Goal: Answer question/provide support: Share knowledge or assist other users

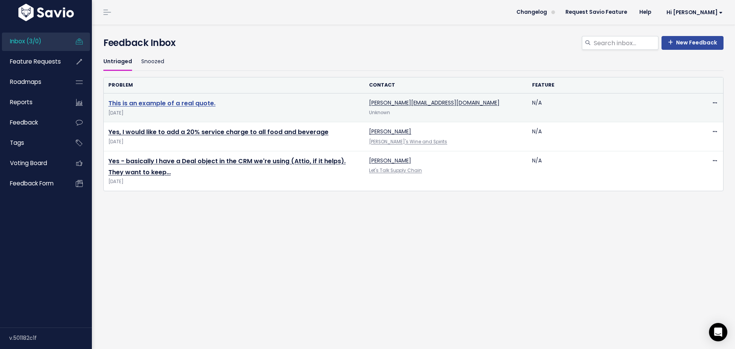
click at [199, 102] on link "This is an example of a real quote." at bounding box center [161, 103] width 107 height 9
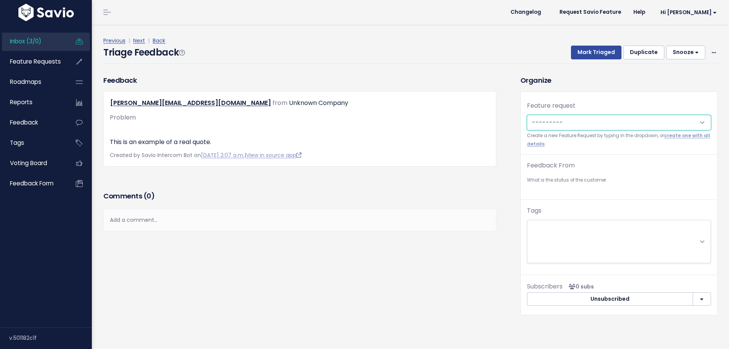
click at [565, 127] on select "---------" at bounding box center [619, 122] width 184 height 15
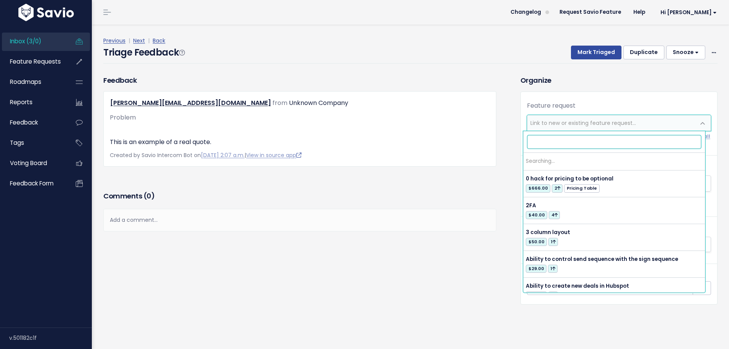
click at [565, 126] on span "Link to new or existing feature request..." at bounding box center [584, 123] width 106 height 8
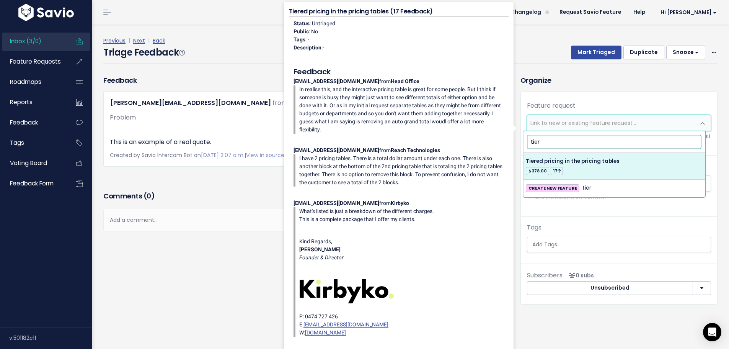
type input "tier"
select select "17311"
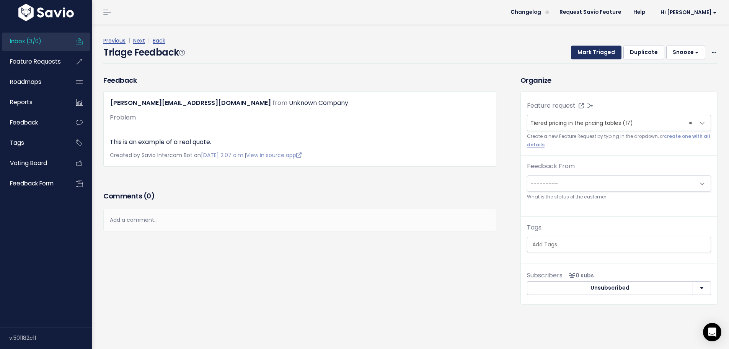
click at [604, 53] on button "Mark Triaged" at bounding box center [596, 53] width 51 height 14
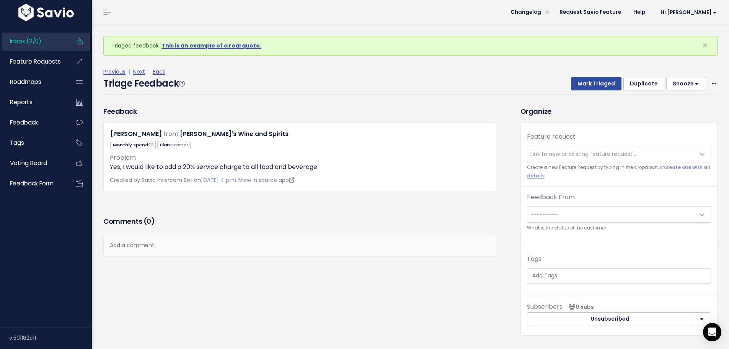
click at [279, 181] on link "View in source app" at bounding box center [267, 180] width 56 height 8
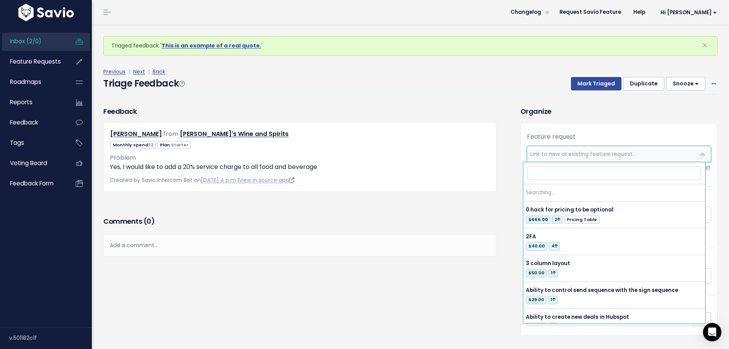
click at [565, 153] on span "Link to new or existing feature request..." at bounding box center [584, 154] width 106 height 8
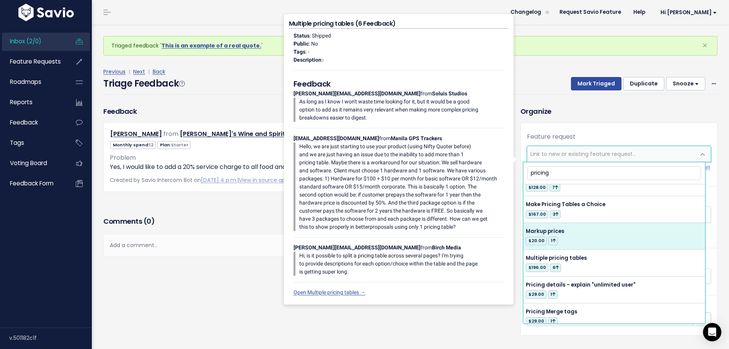
scroll to position [188, 0]
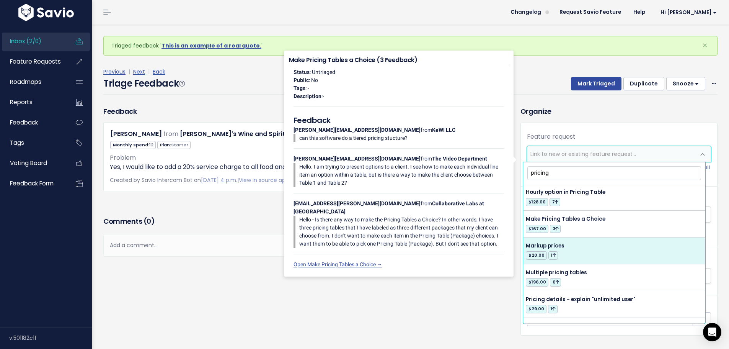
type input "pricing"
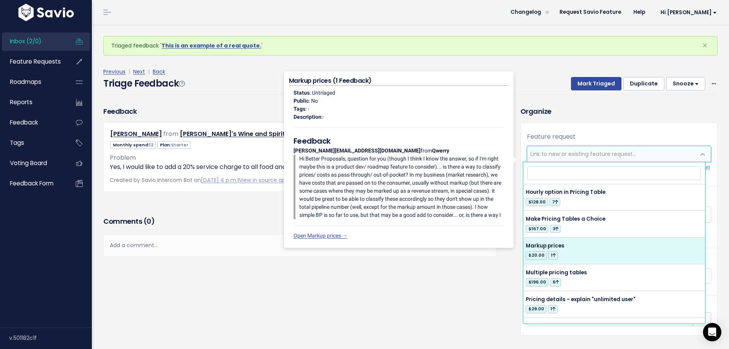
select select "45334"
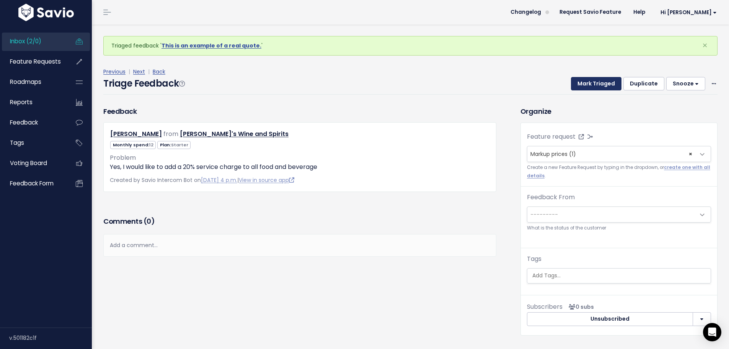
click at [600, 86] on button "Mark Triaged" at bounding box center [596, 84] width 51 height 14
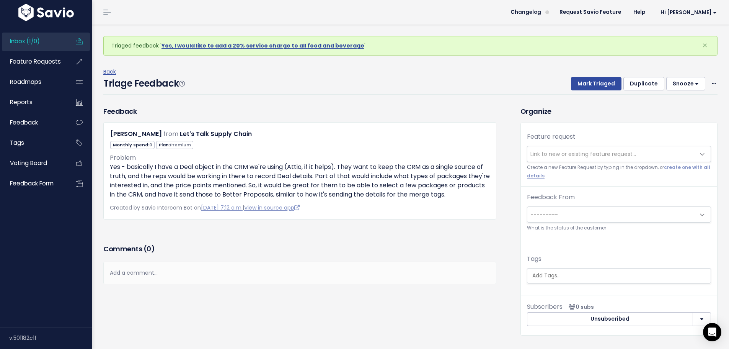
click at [263, 271] on div "Add a comment..." at bounding box center [299, 272] width 393 height 23
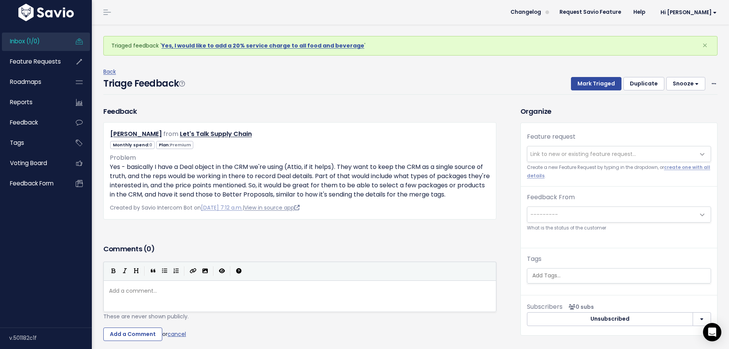
click at [291, 206] on link "View in source app" at bounding box center [272, 208] width 56 height 8
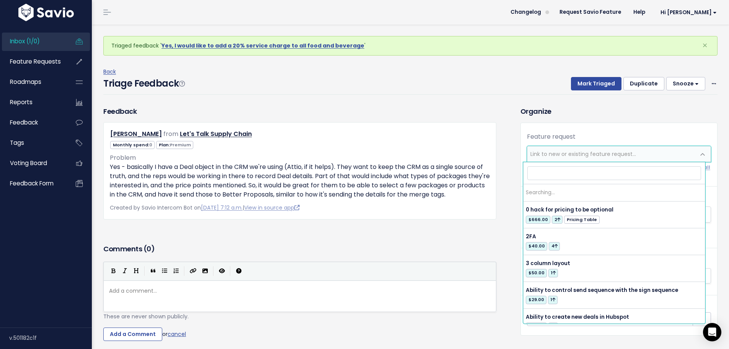
click at [573, 154] on span "Link to new or existing feature request..." at bounding box center [584, 154] width 106 height 8
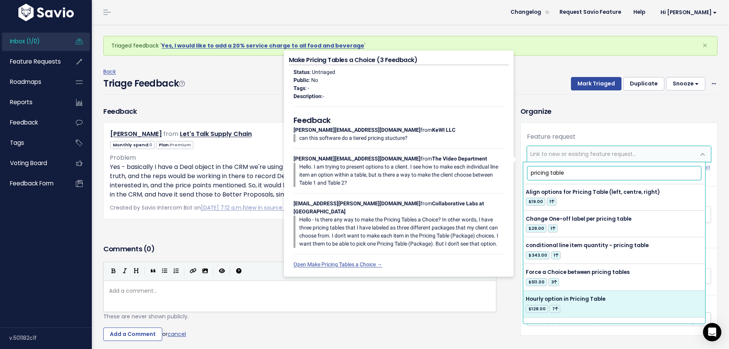
scroll to position [0, 0]
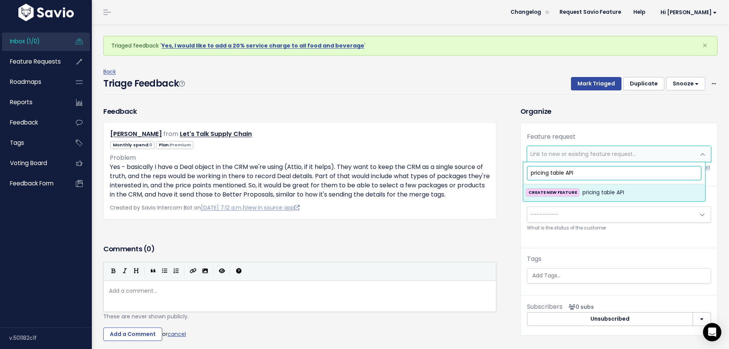
type input "pricing table API"
click at [600, 192] on span "pricing table API" at bounding box center [604, 192] width 42 height 9
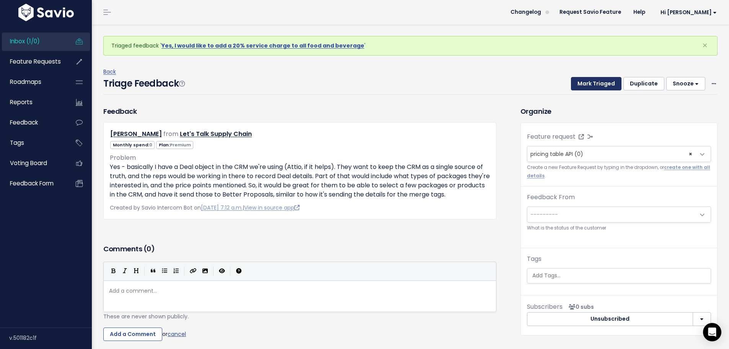
click at [601, 83] on button "Mark Triaged" at bounding box center [596, 84] width 51 height 14
